Goal: Transaction & Acquisition: Purchase product/service

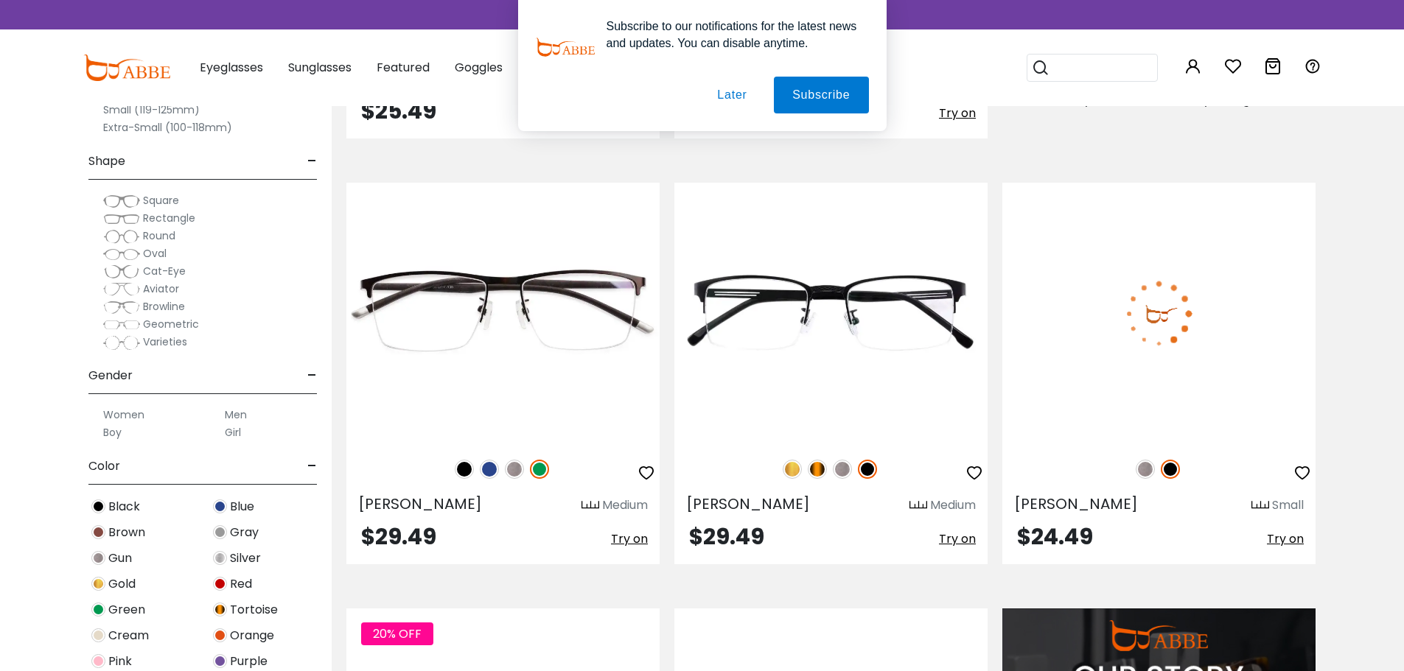
scroll to position [1106, 0]
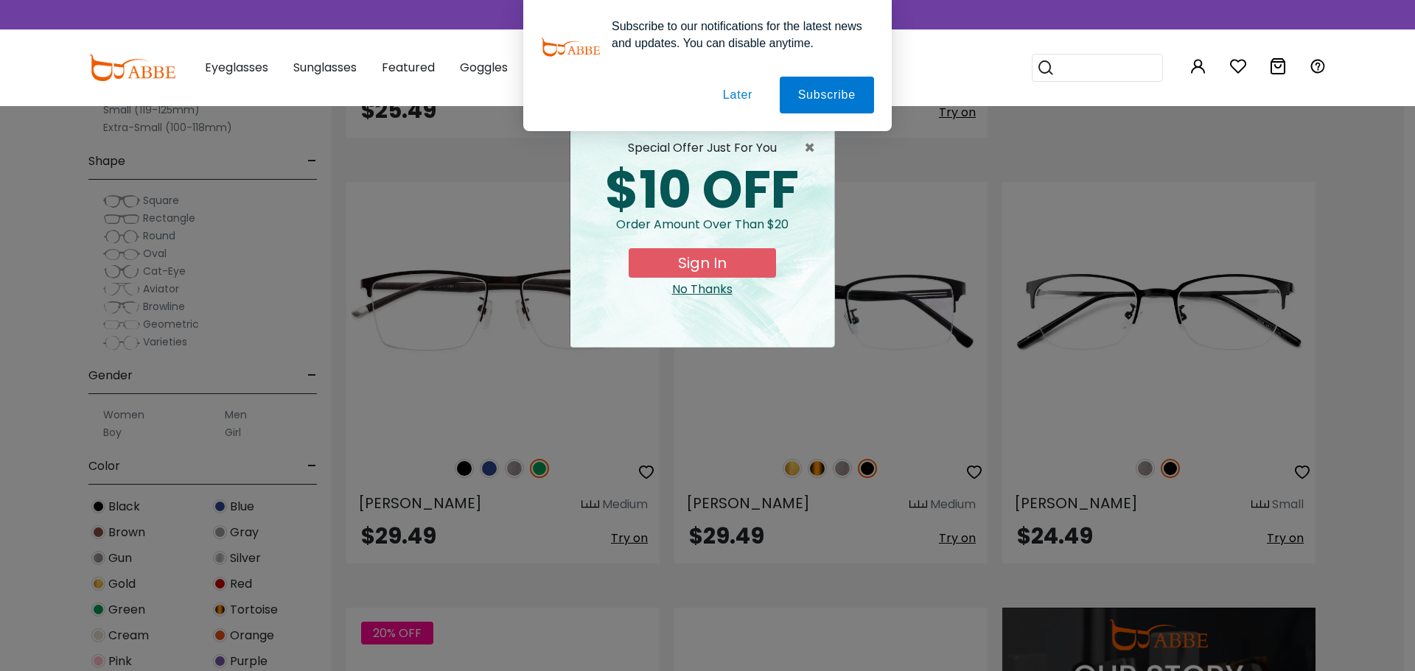
click at [733, 103] on button "Later" at bounding box center [738, 95] width 66 height 37
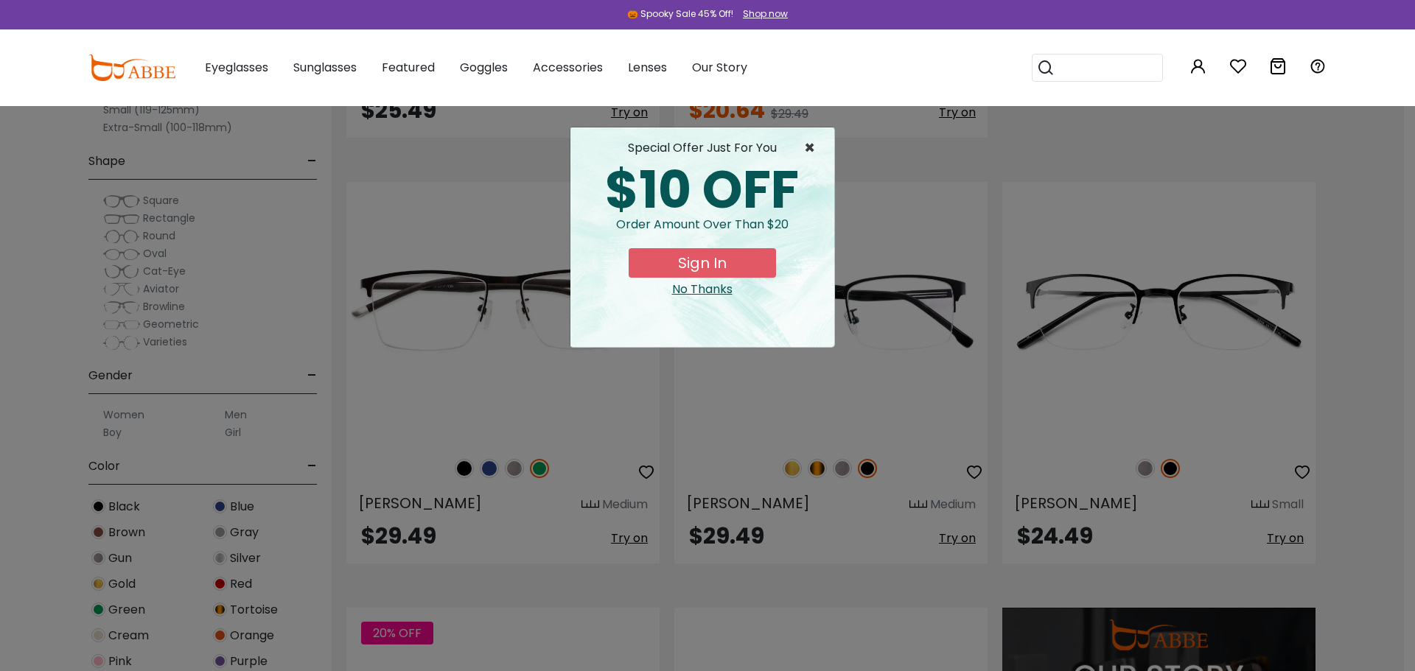
click at [812, 149] on span "×" at bounding box center [813, 148] width 18 height 18
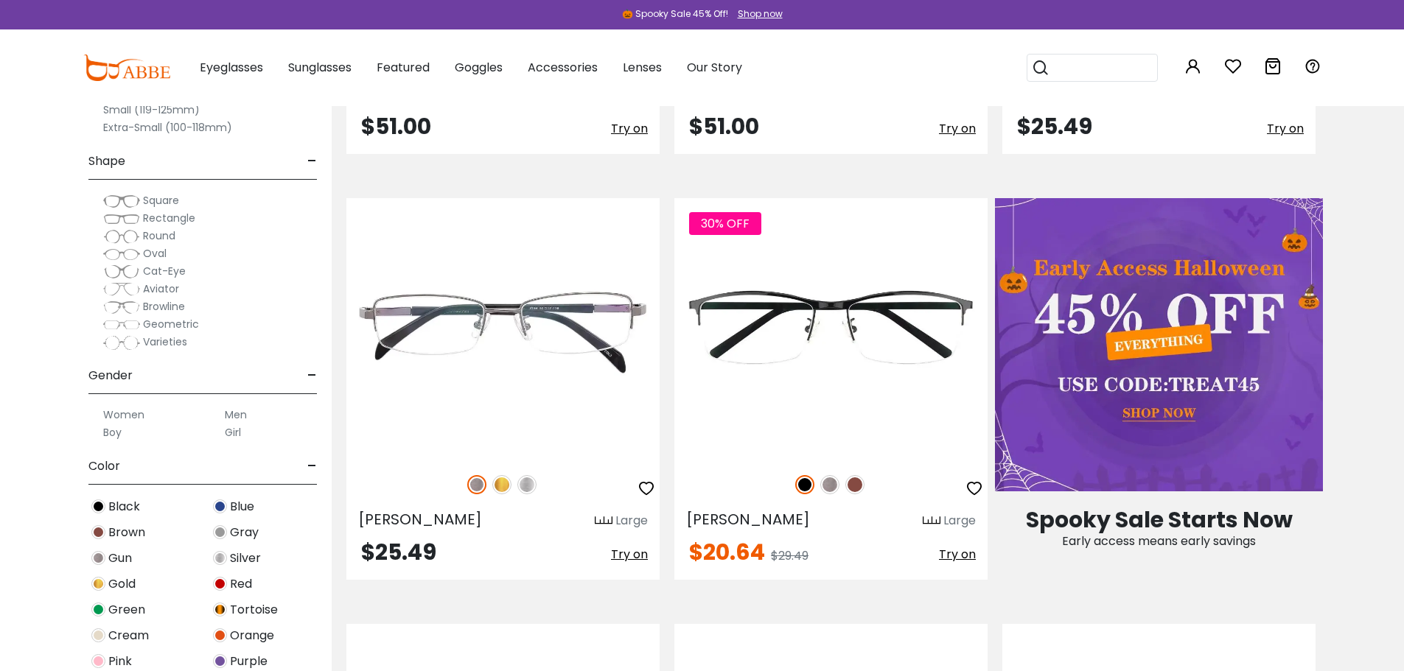
scroll to position [221, 0]
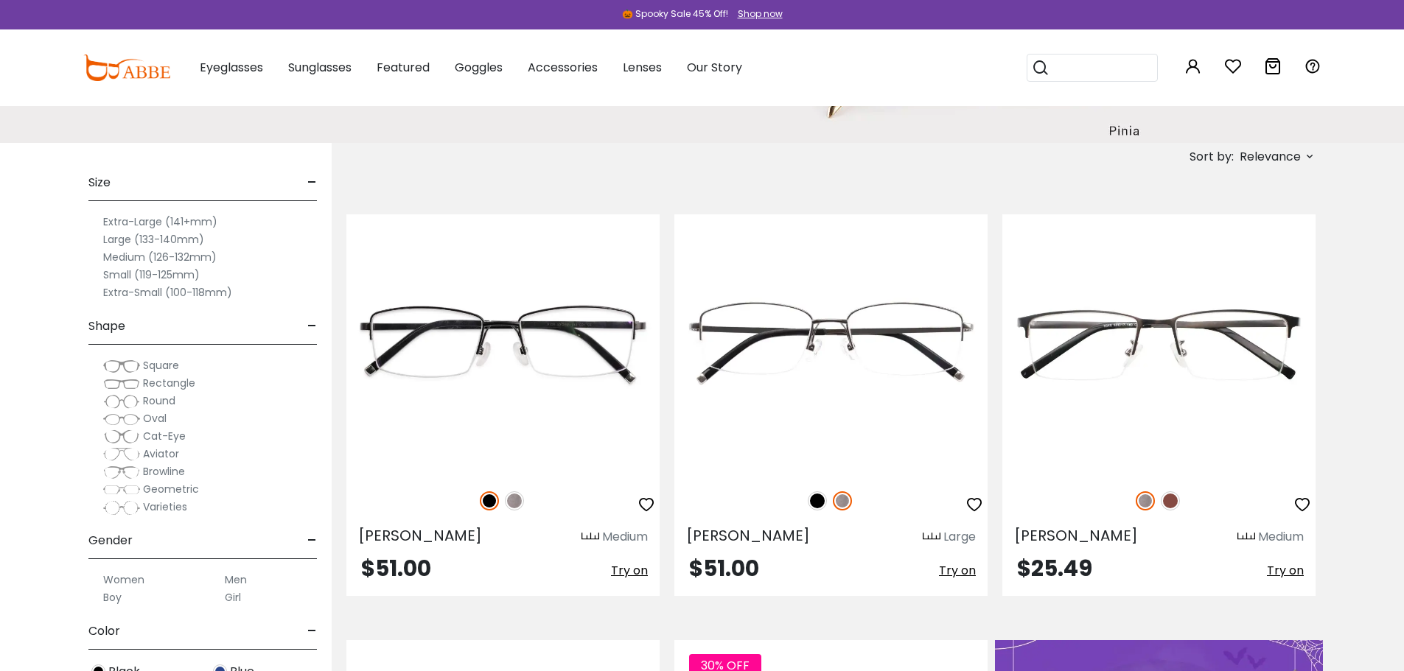
click at [170, 455] on span "Aviator" at bounding box center [161, 454] width 36 height 15
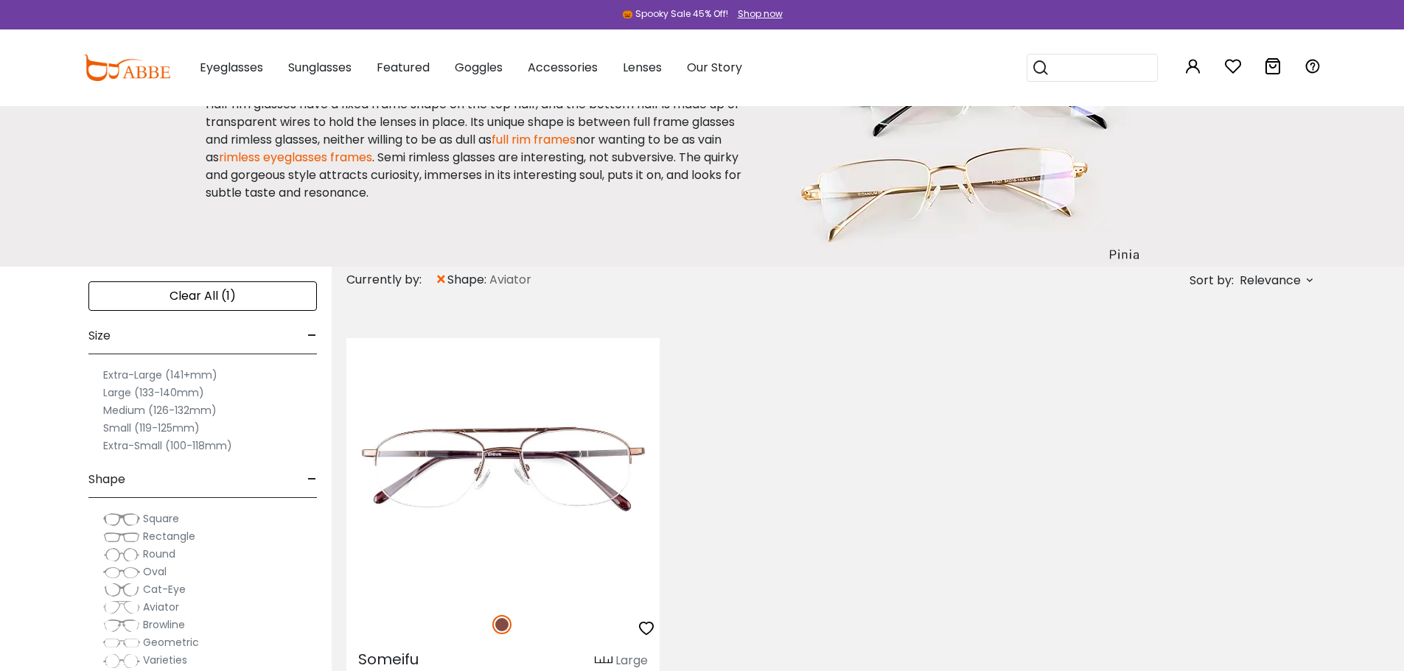
scroll to position [221, 0]
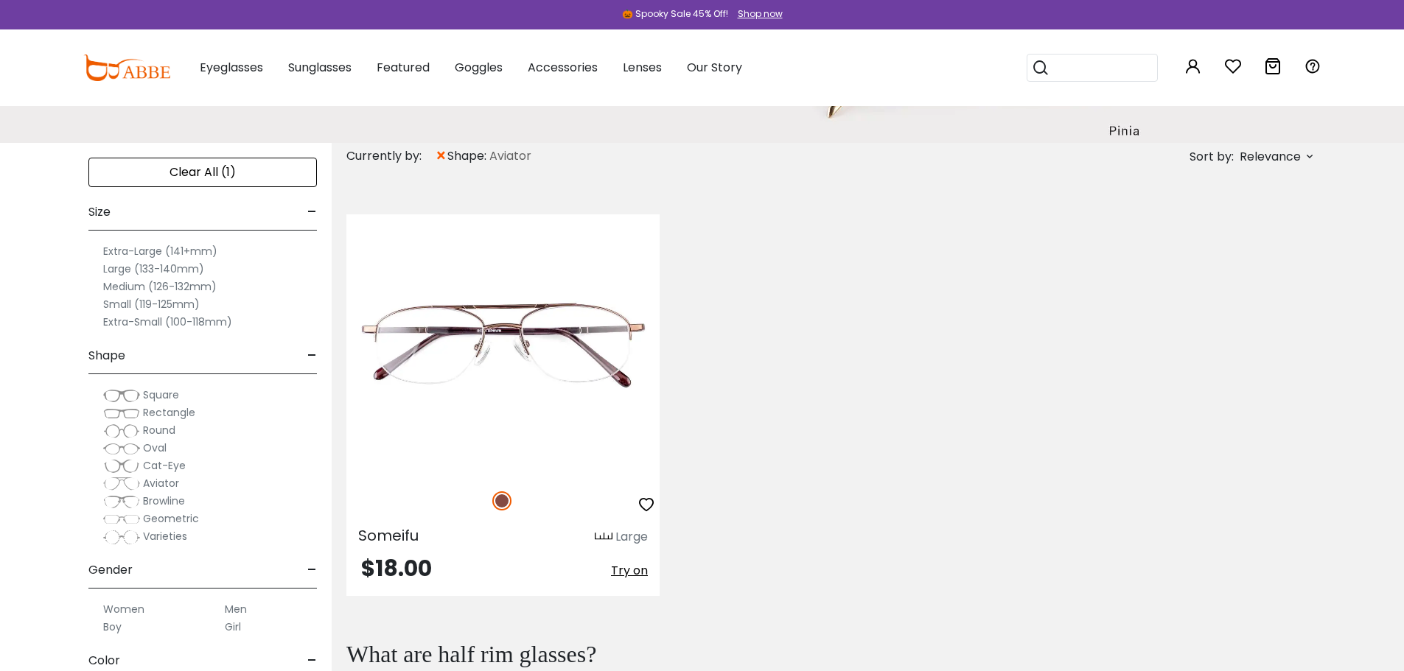
click at [162, 391] on span "Square" at bounding box center [161, 395] width 36 height 15
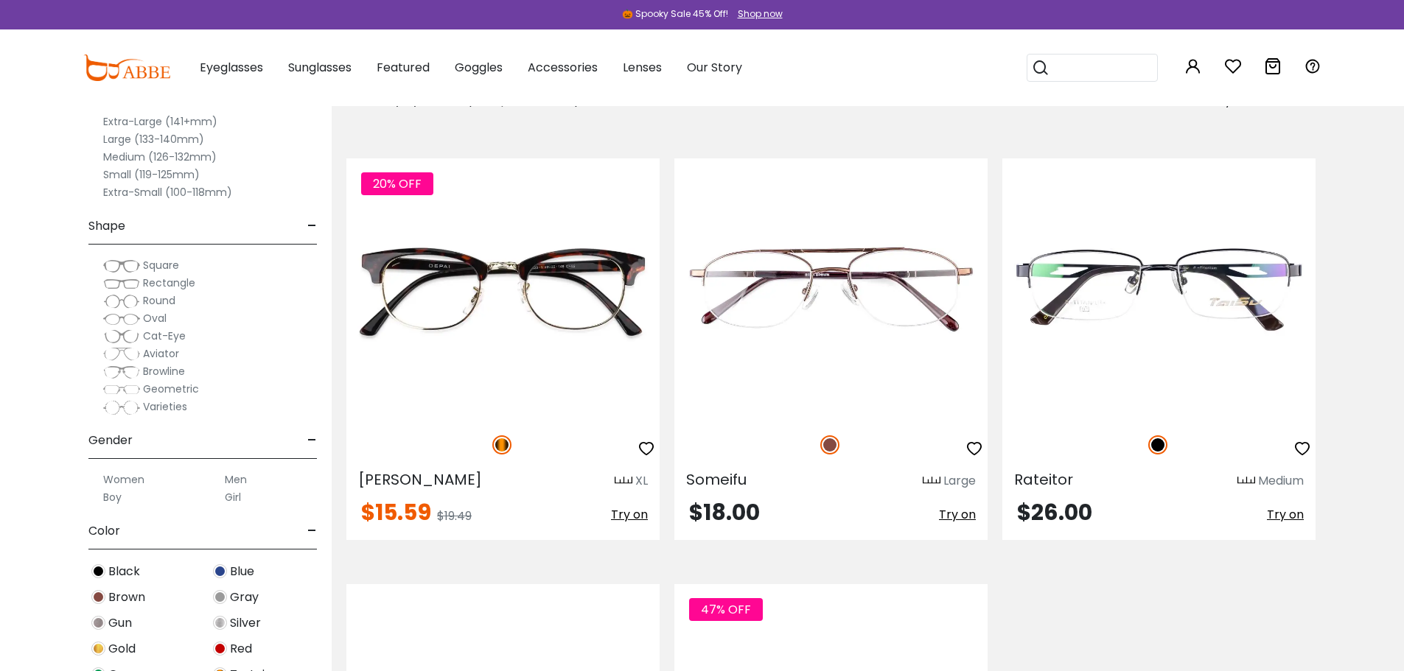
scroll to position [590, 0]
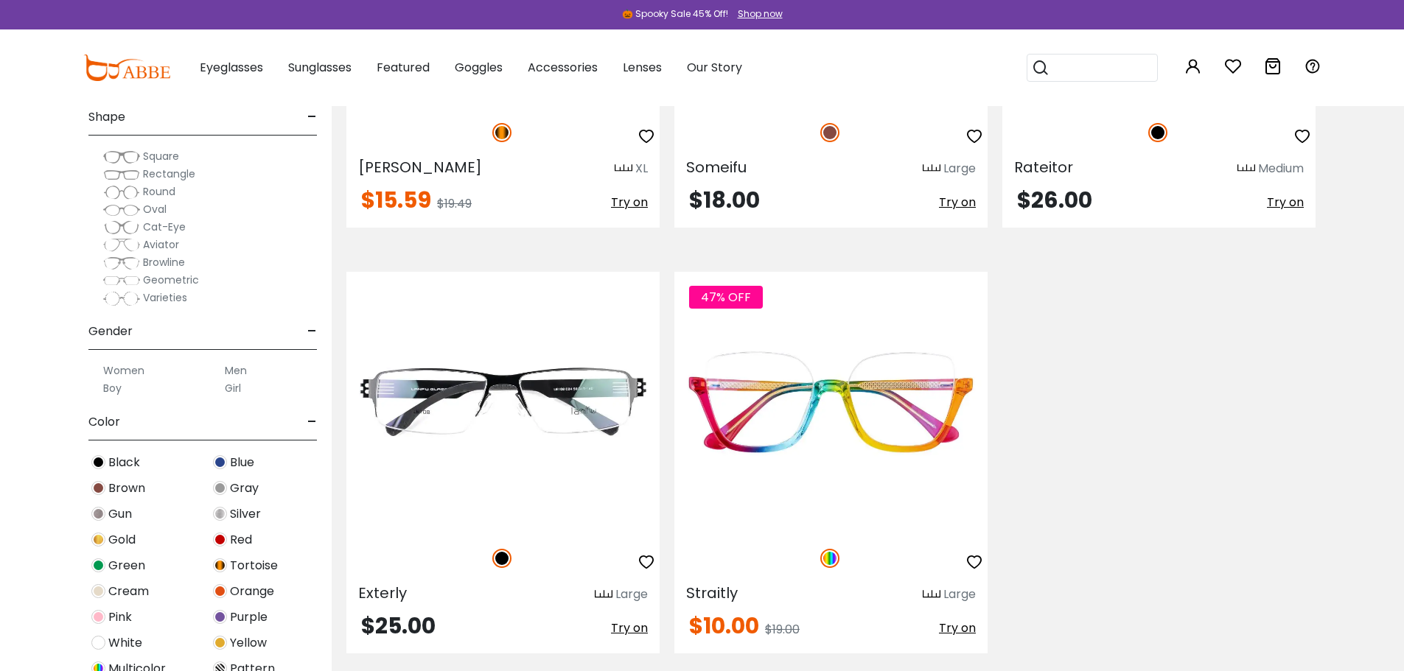
click at [156, 150] on span "Square" at bounding box center [161, 156] width 36 height 15
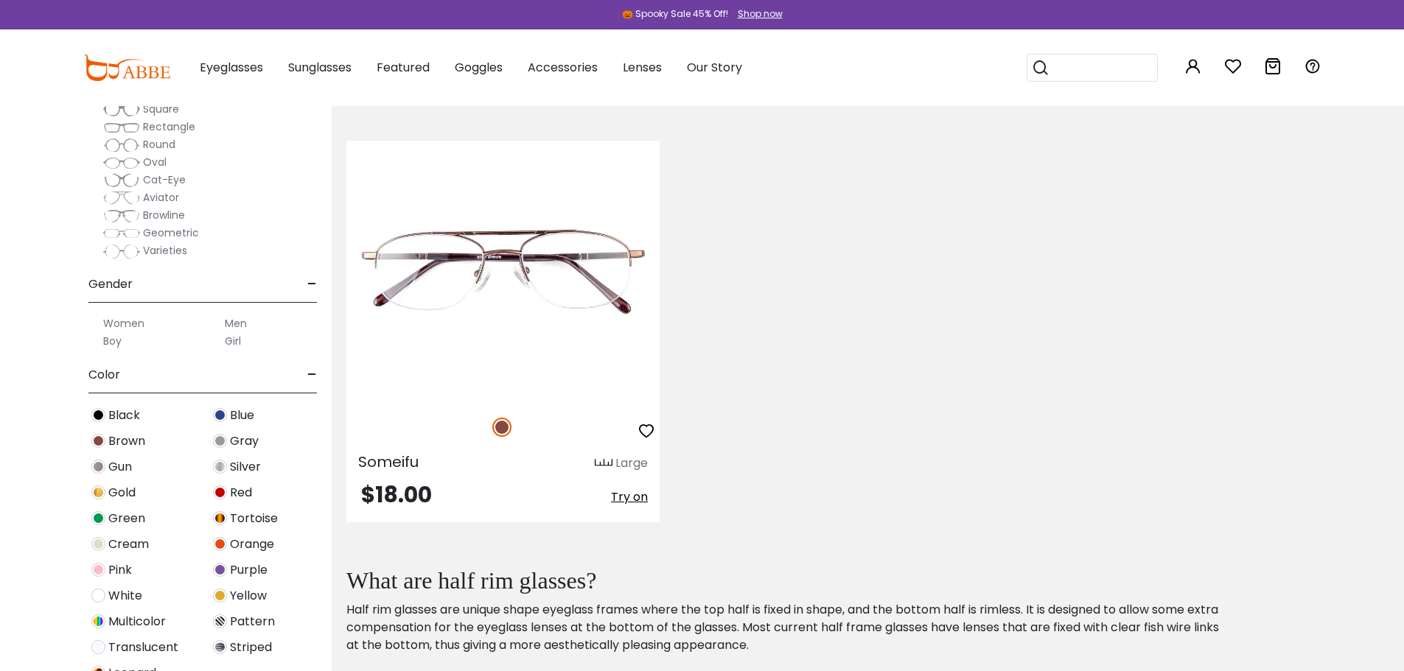
scroll to position [74, 0]
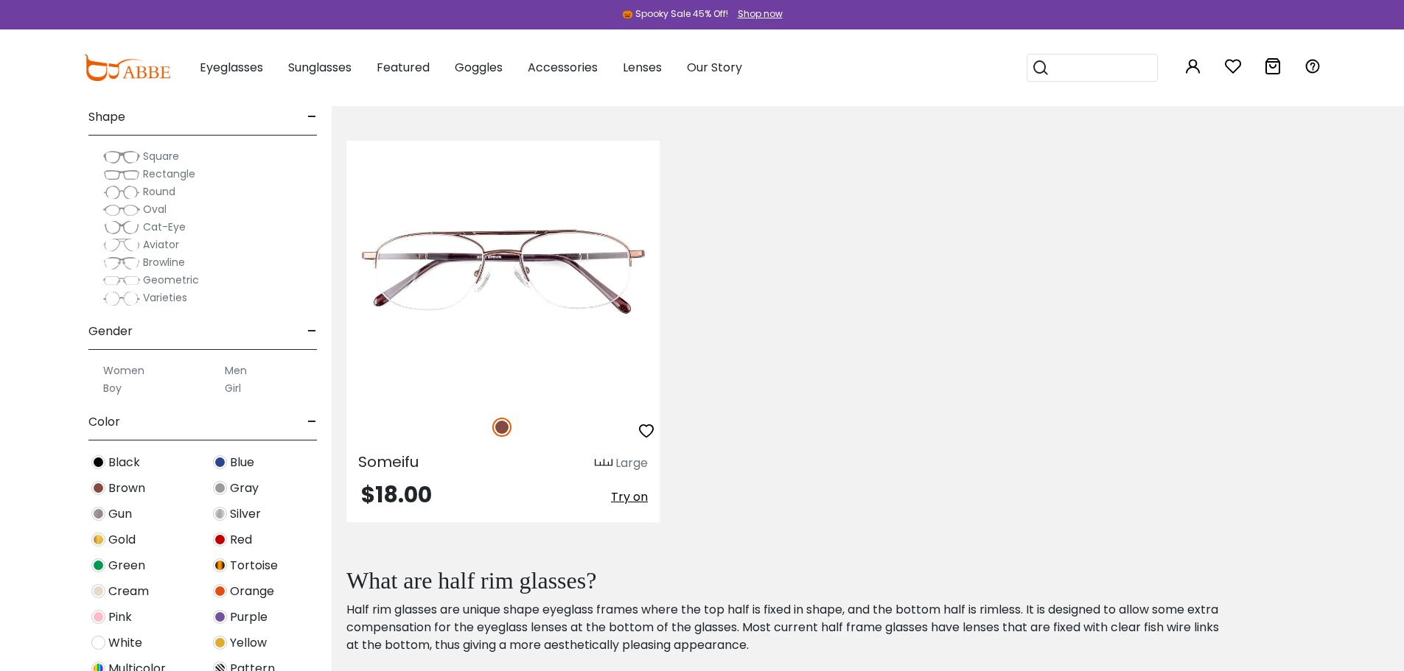
click at [158, 296] on span "Varieties" at bounding box center [165, 297] width 44 height 15
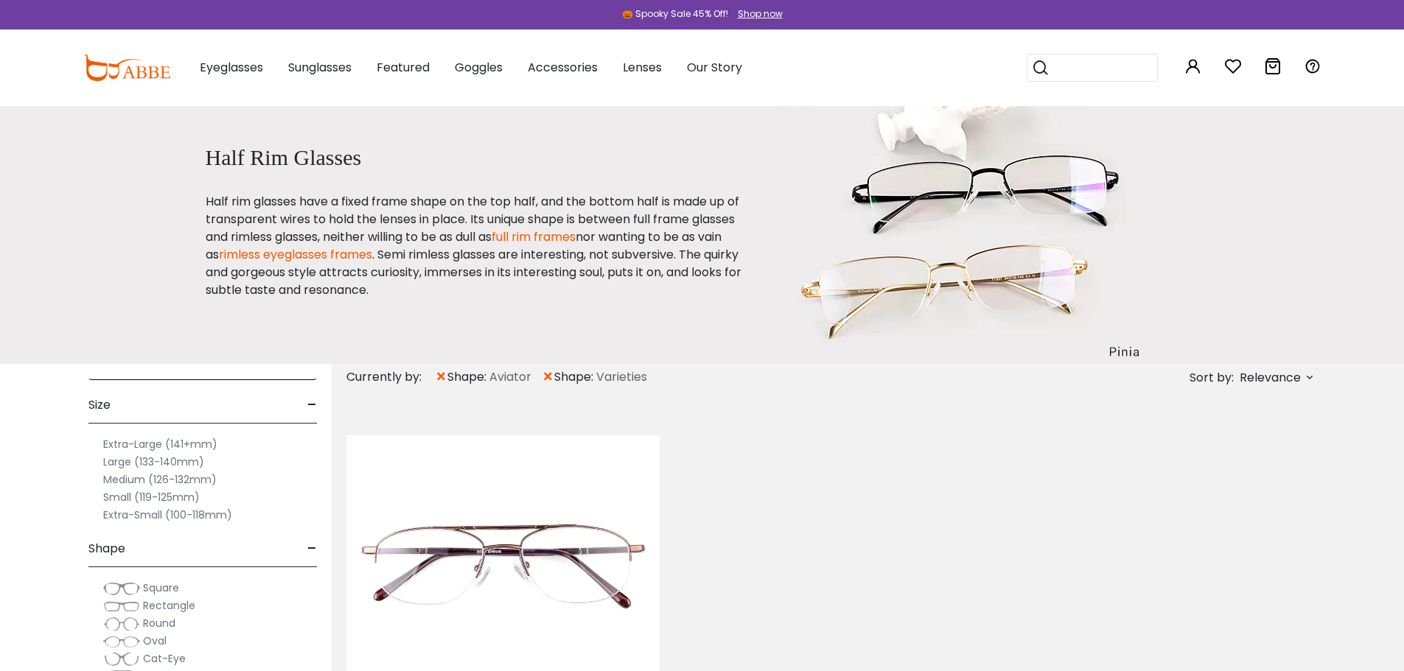
scroll to position [74, 0]
click at [304, 497] on div "Shape -" at bounding box center [202, 499] width 228 height 43
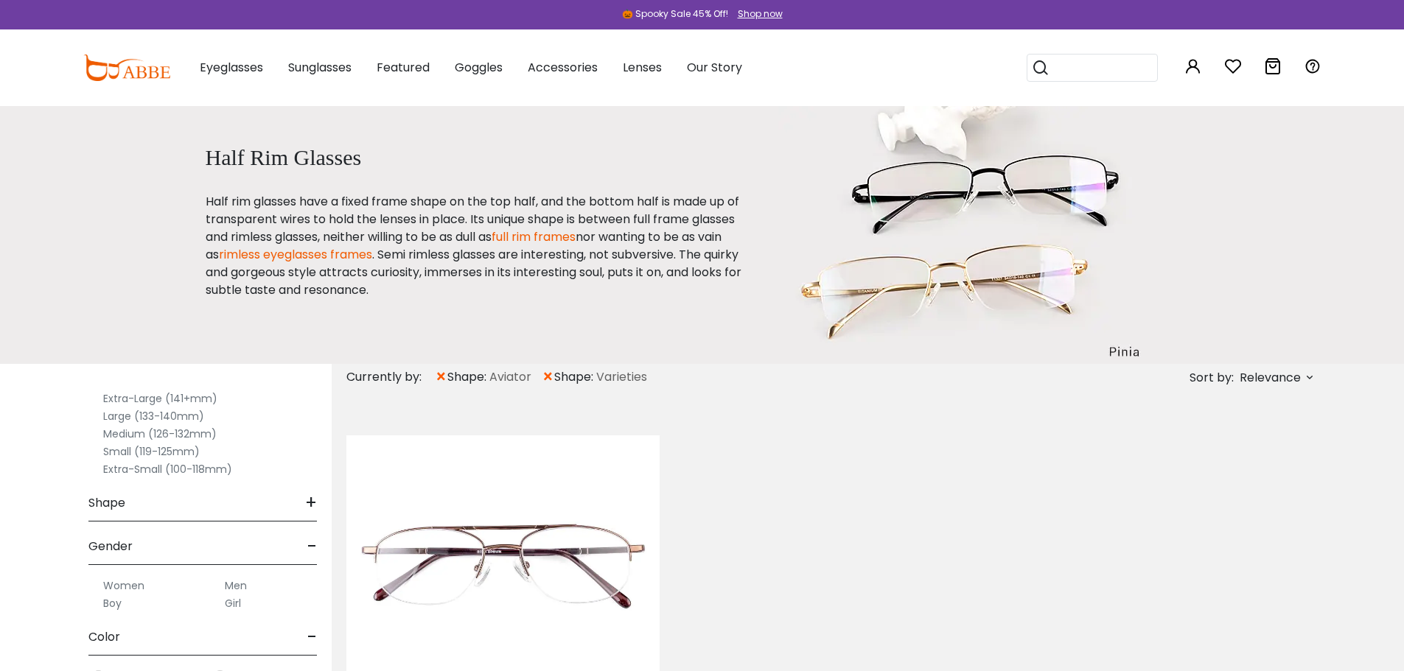
click at [242, 538] on div "Gender -" at bounding box center [202, 543] width 228 height 43
click at [242, 538] on div "Gender +" at bounding box center [202, 543] width 228 height 43
click at [254, 511] on div "Shape +" at bounding box center [202, 499] width 228 height 43
click at [156, 540] on span "Square" at bounding box center [161, 542] width 36 height 15
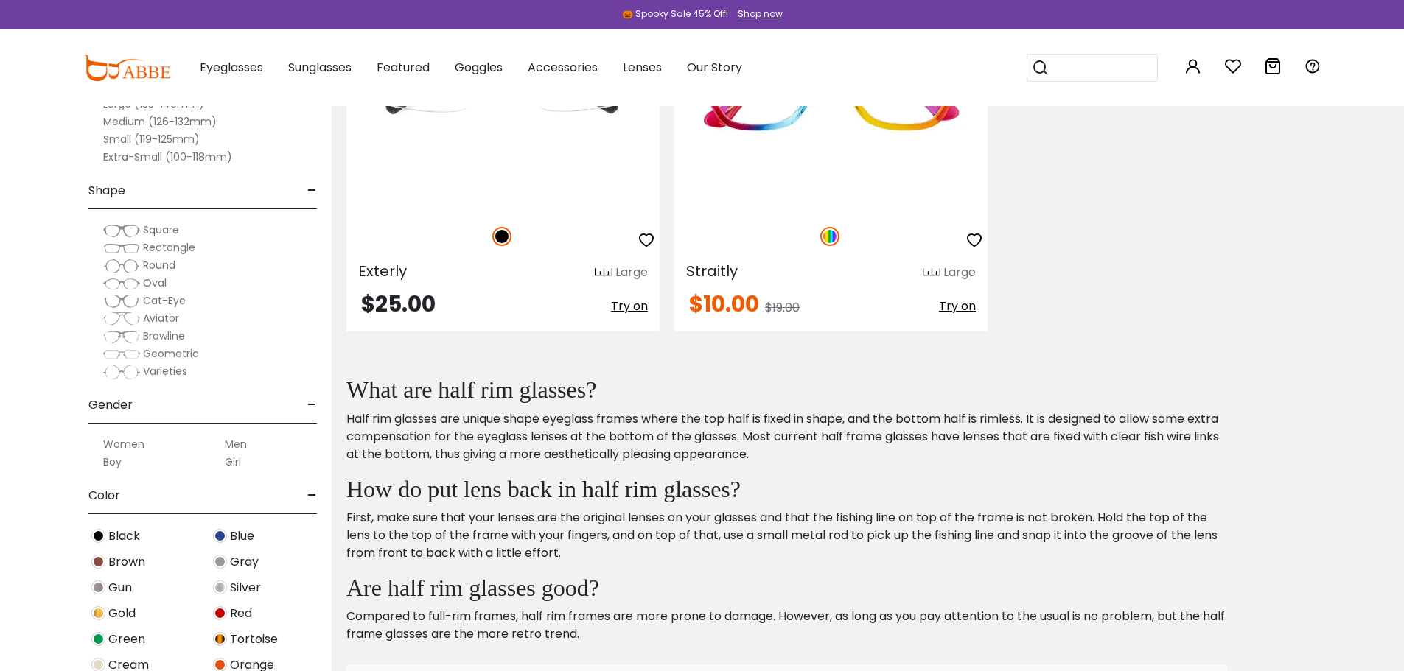
scroll to position [1032, 0]
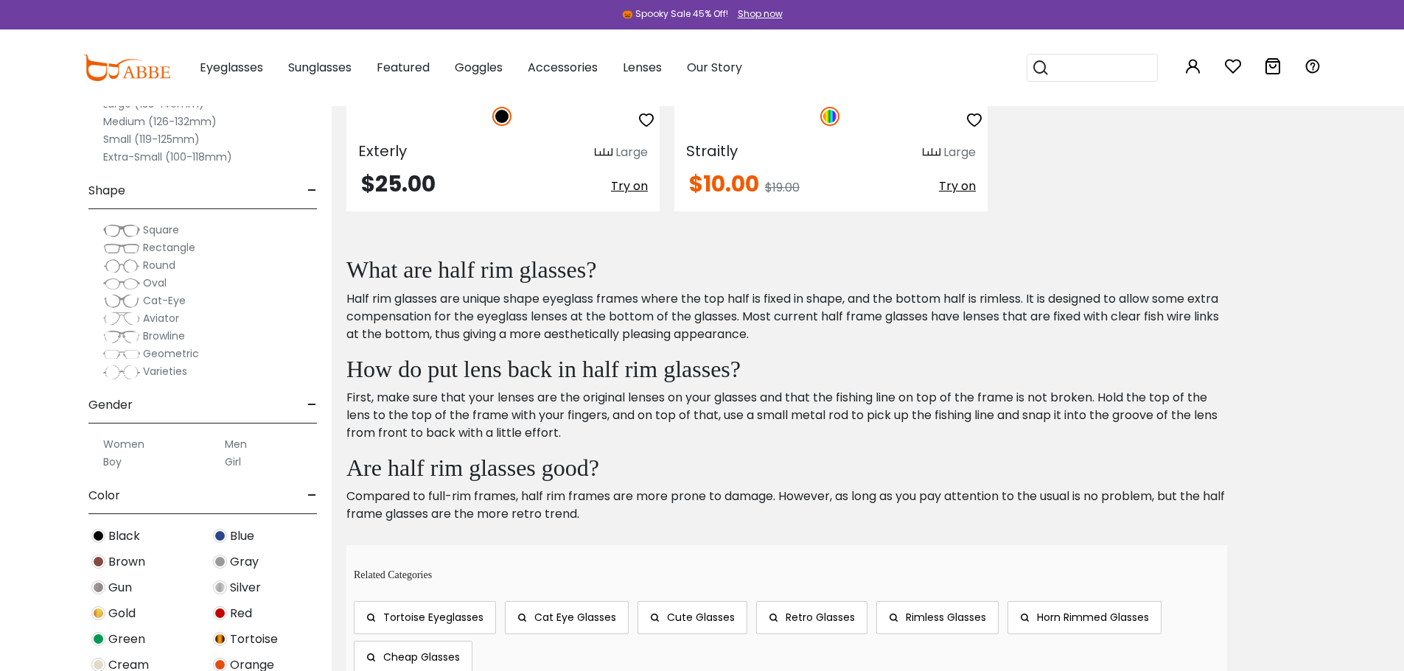
click at [148, 280] on span "Oval" at bounding box center [155, 283] width 24 height 15
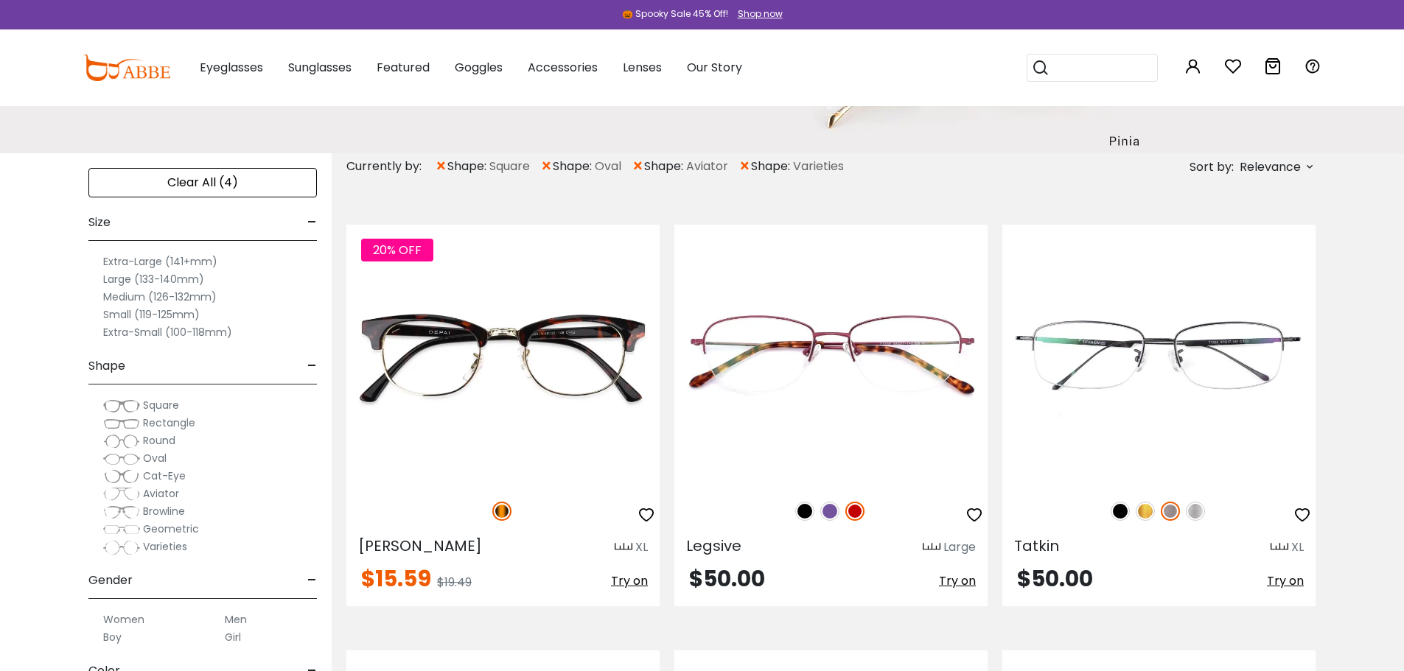
scroll to position [221, 0]
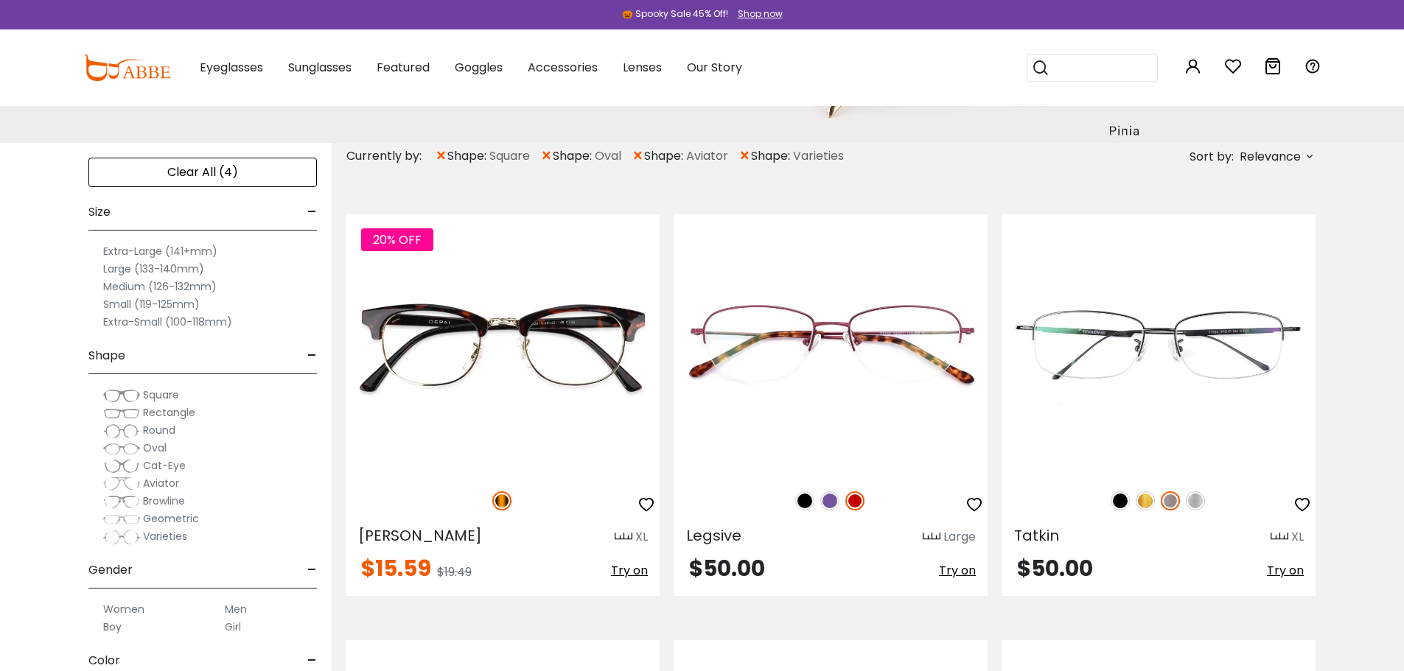
click at [155, 429] on span "Round" at bounding box center [159, 430] width 32 height 15
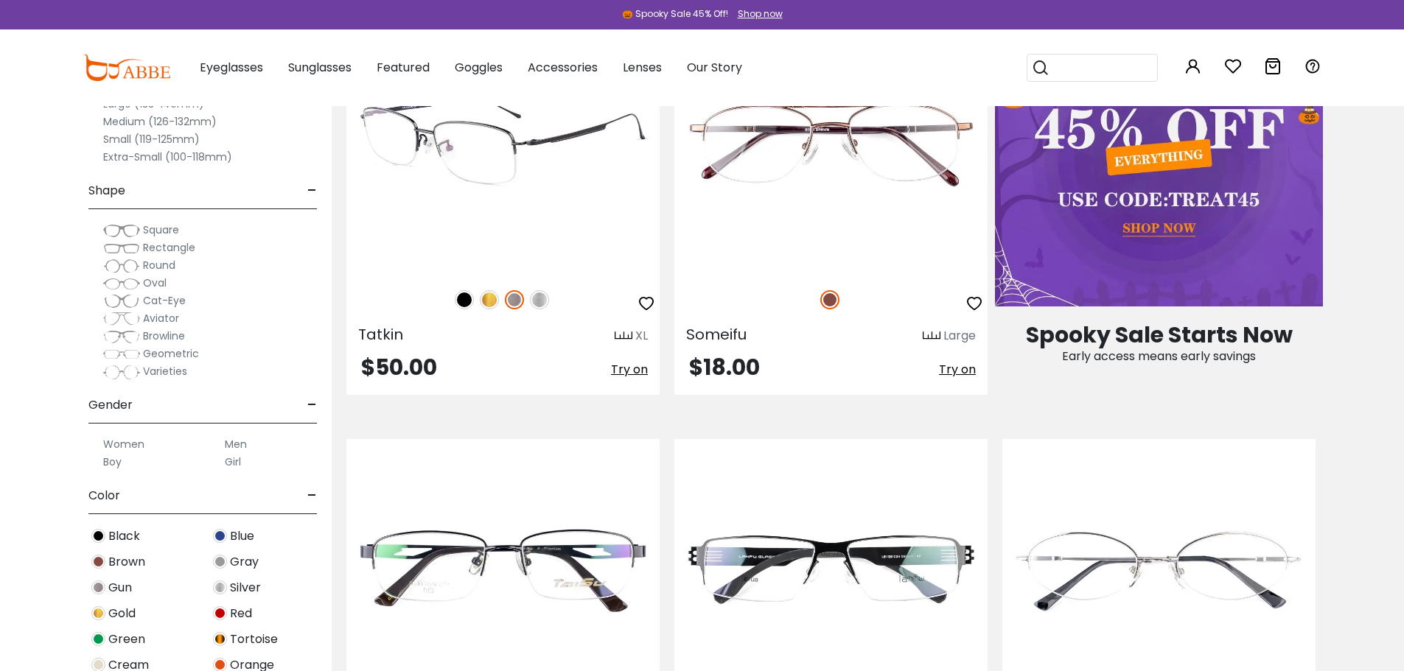
scroll to position [663, 0]
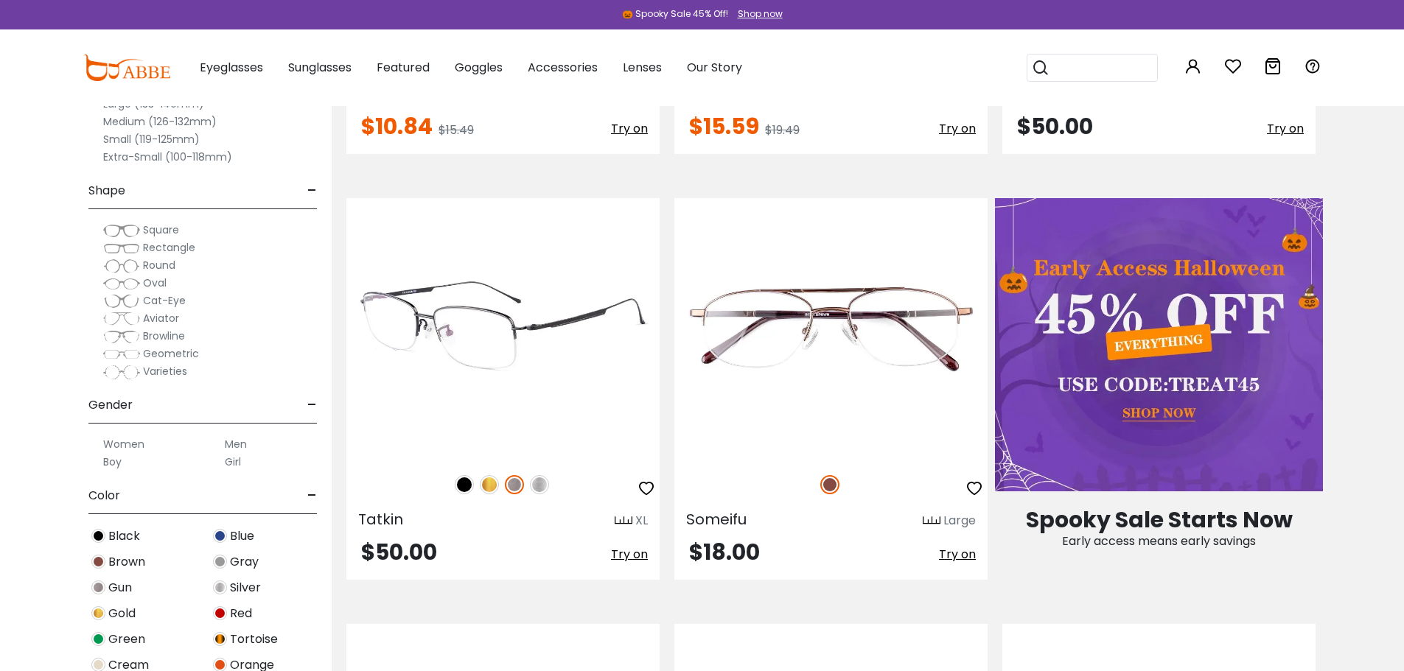
drag, startPoint x: 540, startPoint y: 346, endPoint x: 497, endPoint y: 335, distance: 44.0
click at [497, 335] on img at bounding box center [502, 328] width 313 height 261
